Goal: Navigation & Orientation: Find specific page/section

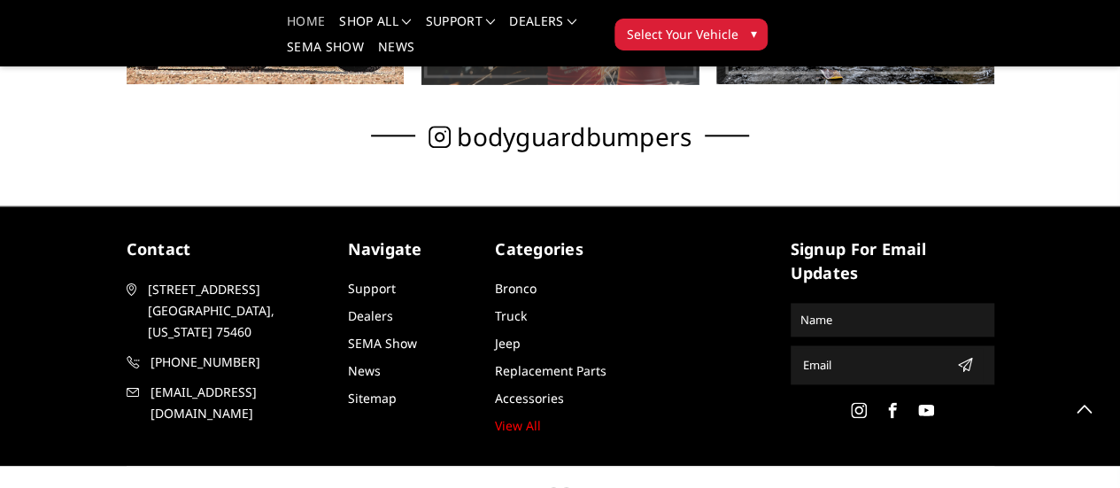
scroll to position [896, 0]
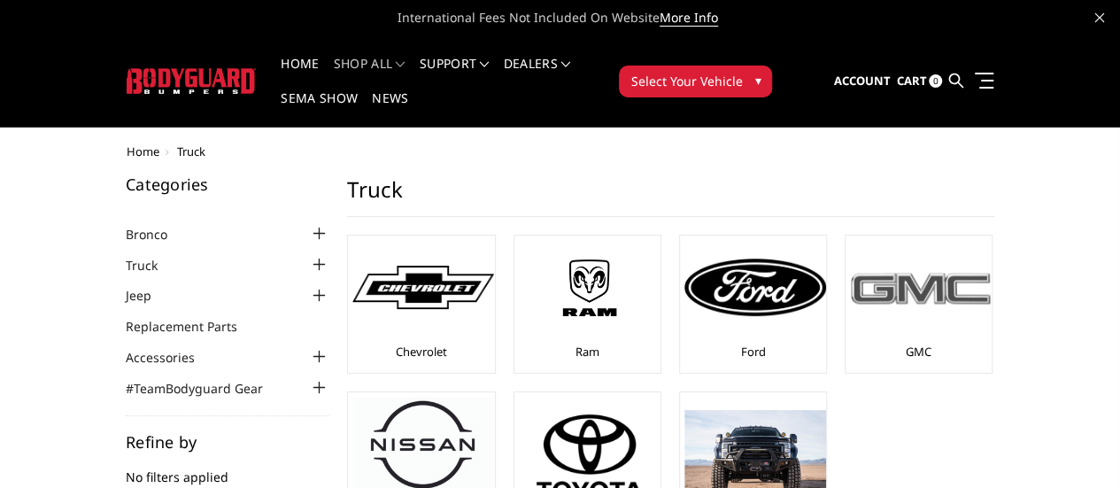
click at [852, 282] on div at bounding box center [921, 287] width 142 height 95
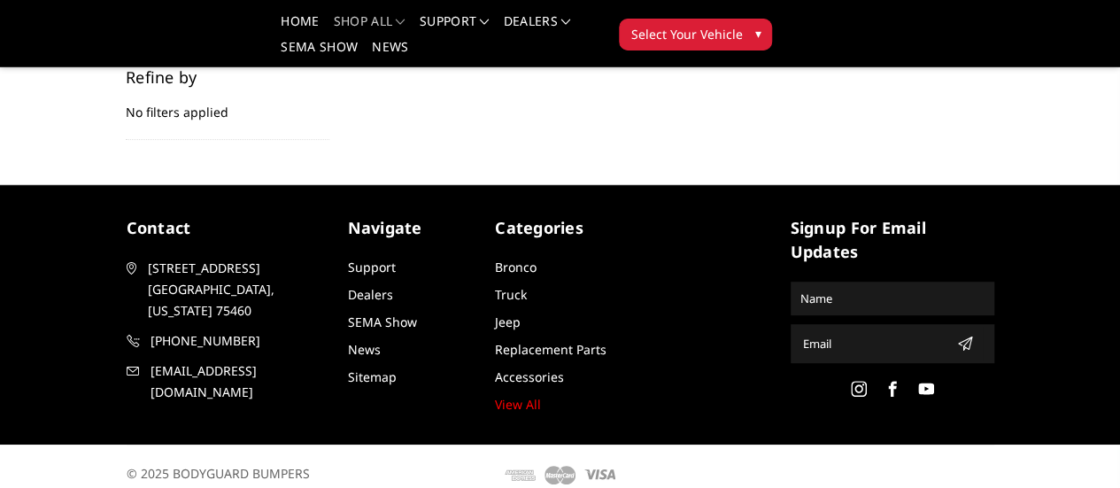
scroll to position [290, 0]
